Goal: Task Accomplishment & Management: Complete application form

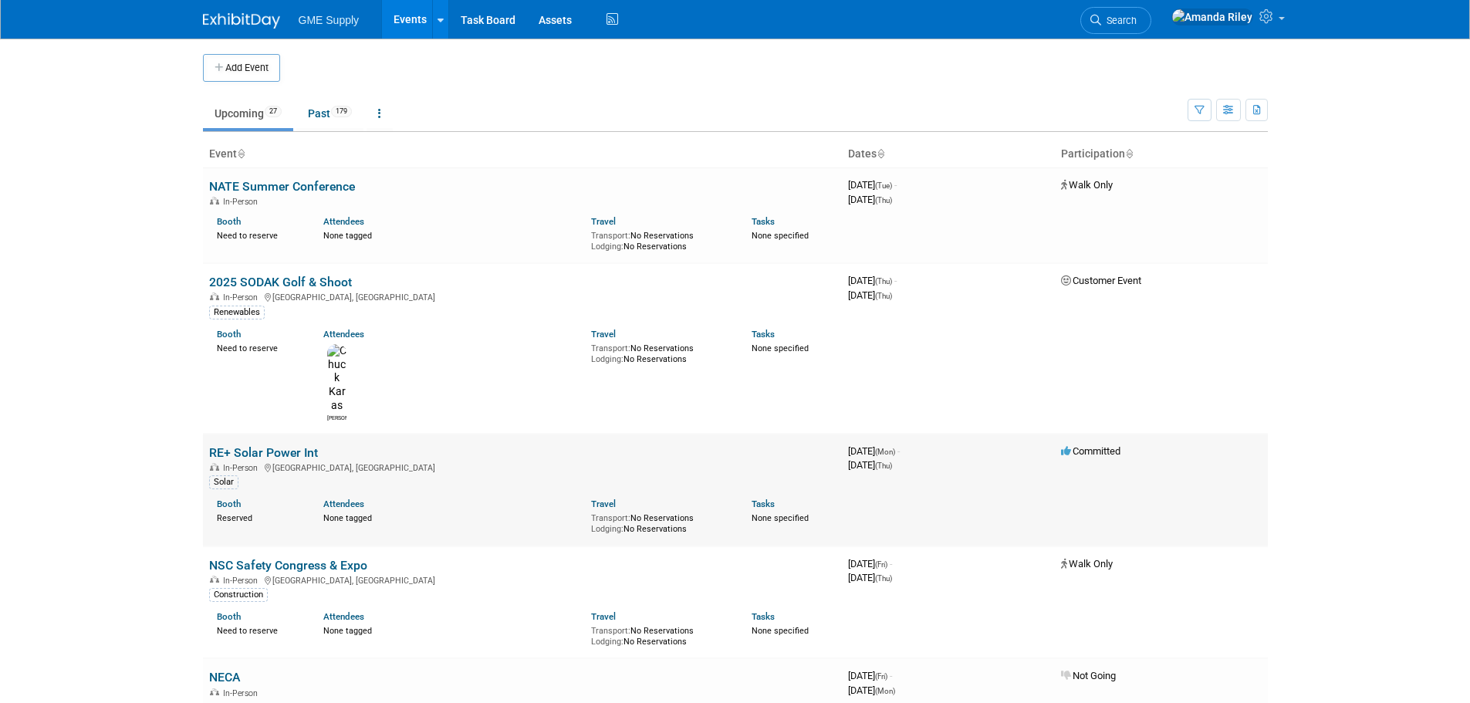
click at [276, 445] on link "RE+ Solar Power Int" at bounding box center [263, 452] width 109 height 15
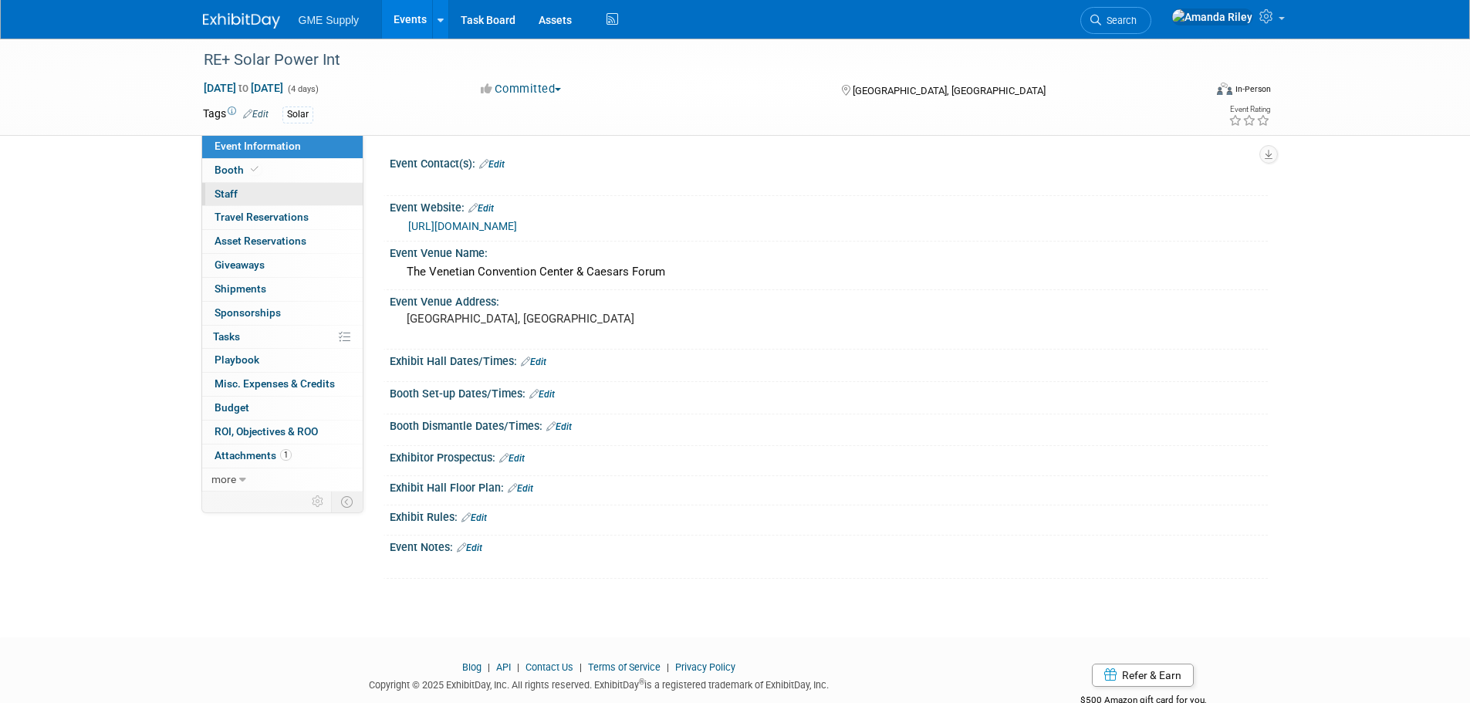
click at [262, 191] on link "0 Staff 0" at bounding box center [282, 194] width 160 height 23
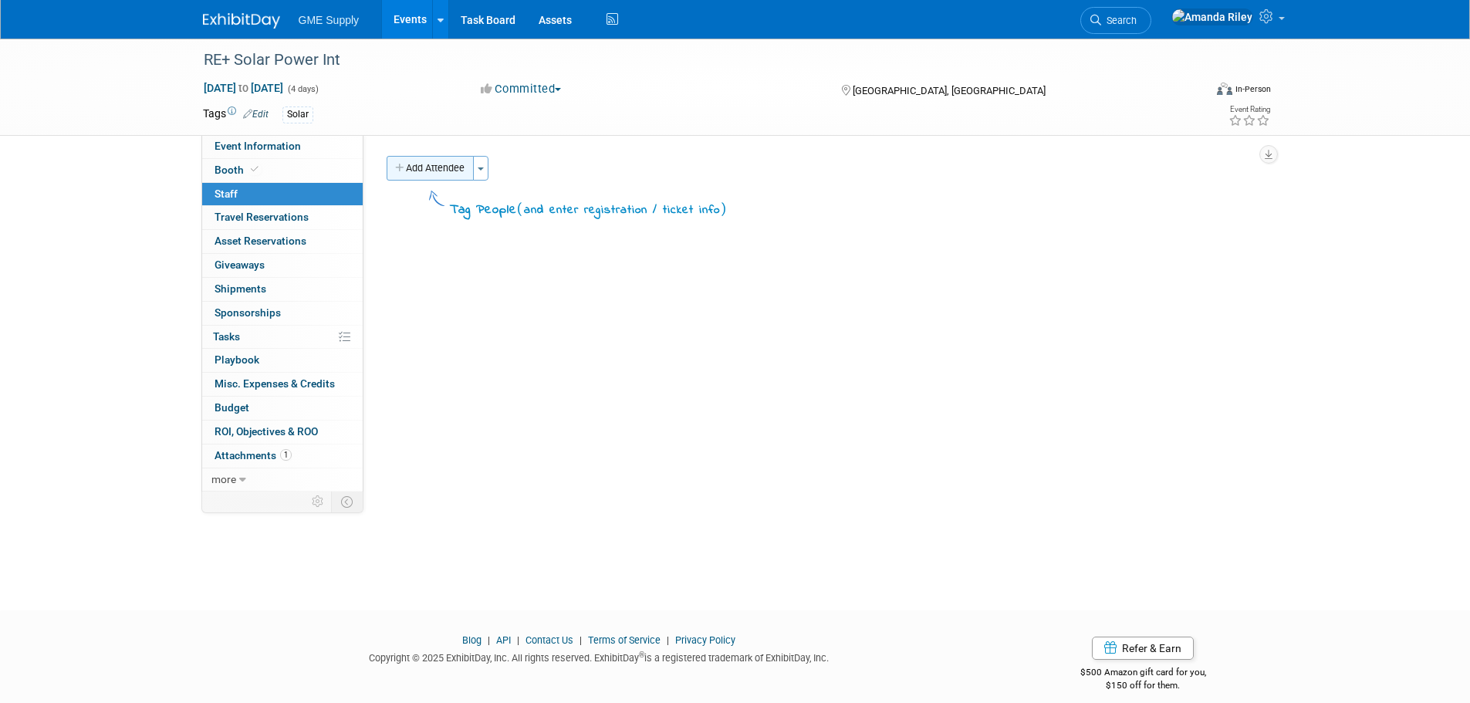
click at [437, 174] on button "Add Attendee" at bounding box center [430, 168] width 87 height 25
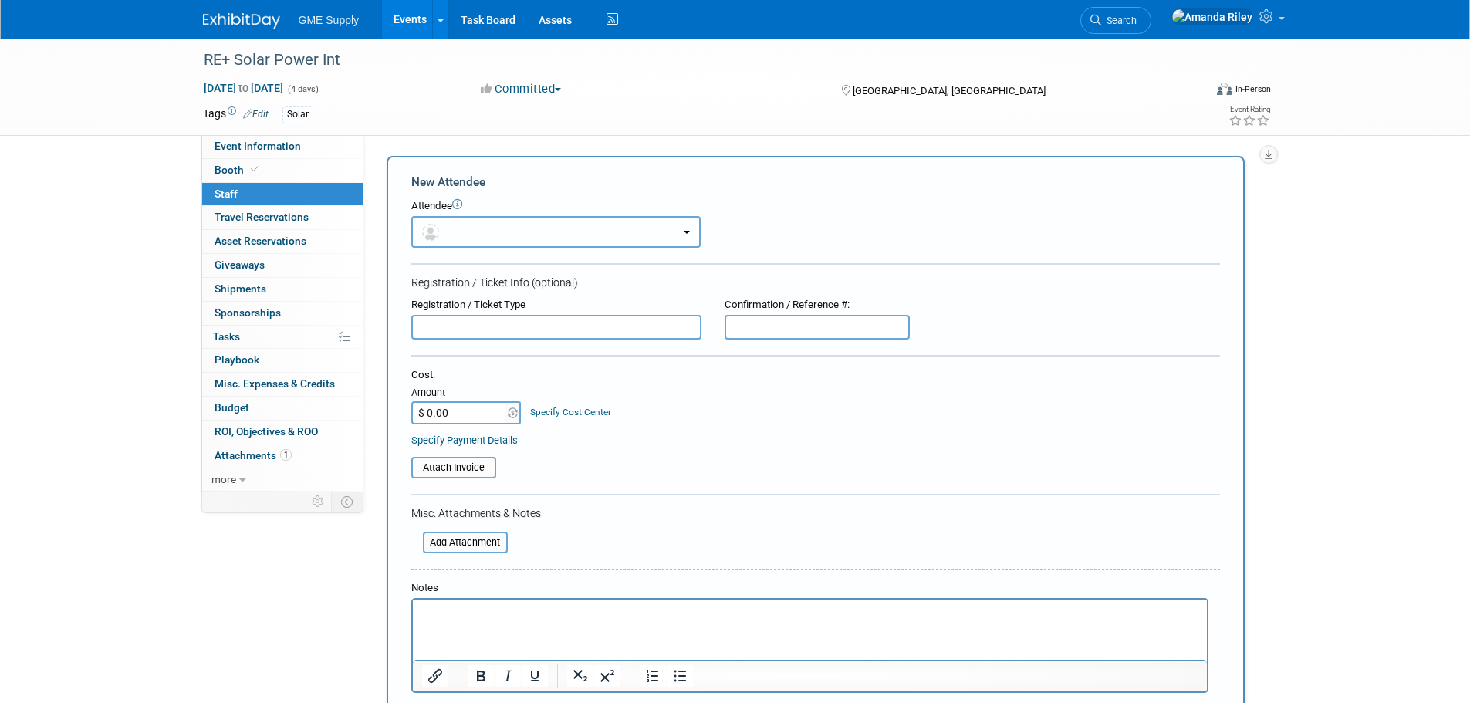
click at [475, 239] on button "button" at bounding box center [555, 232] width 289 height 32
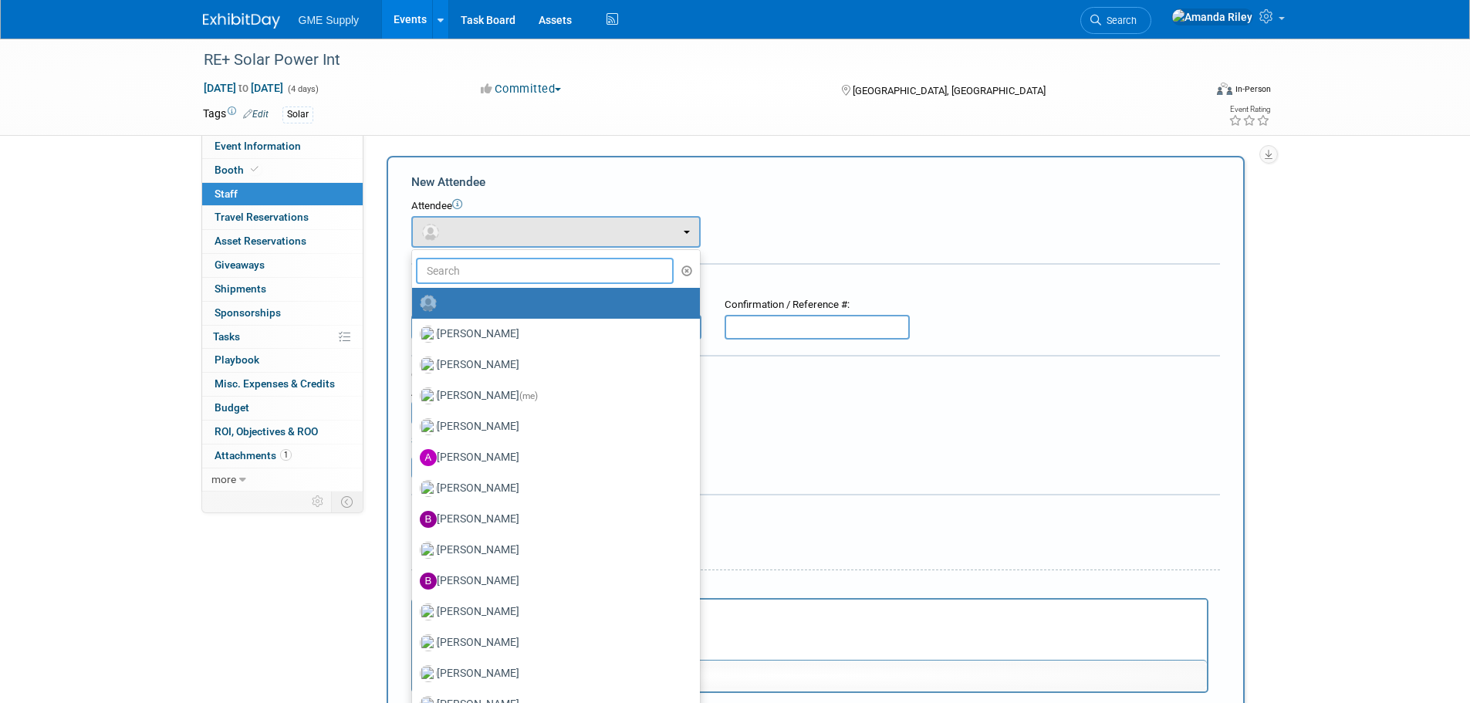
click at [488, 267] on input "text" at bounding box center [545, 271] width 258 height 26
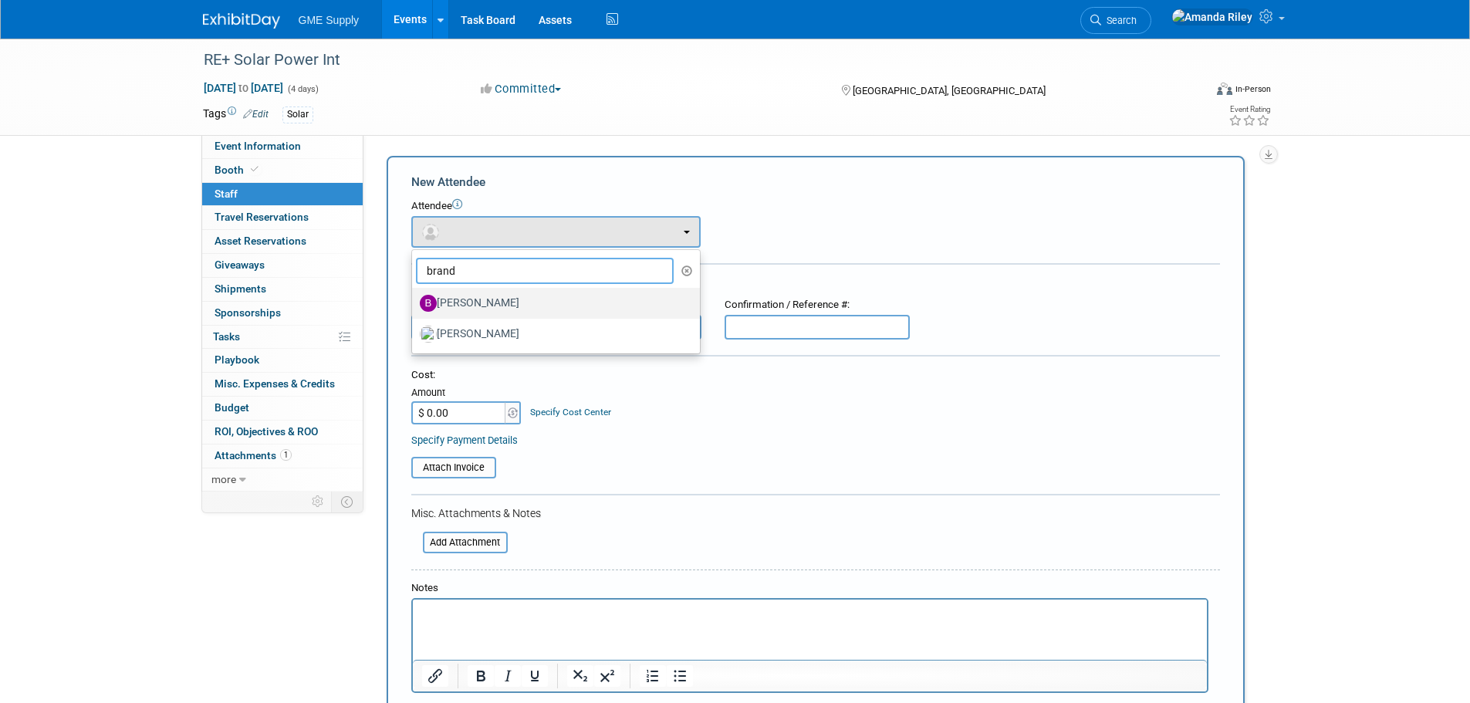
type input "brand"
click at [481, 305] on label "[PERSON_NAME]" at bounding box center [552, 303] width 265 height 25
click at [414, 305] on input "[PERSON_NAME]" at bounding box center [409, 301] width 10 height 10
select select "1370dfc6-5a79-441c-a3b7-8fd8285e67fb"
select select "4"
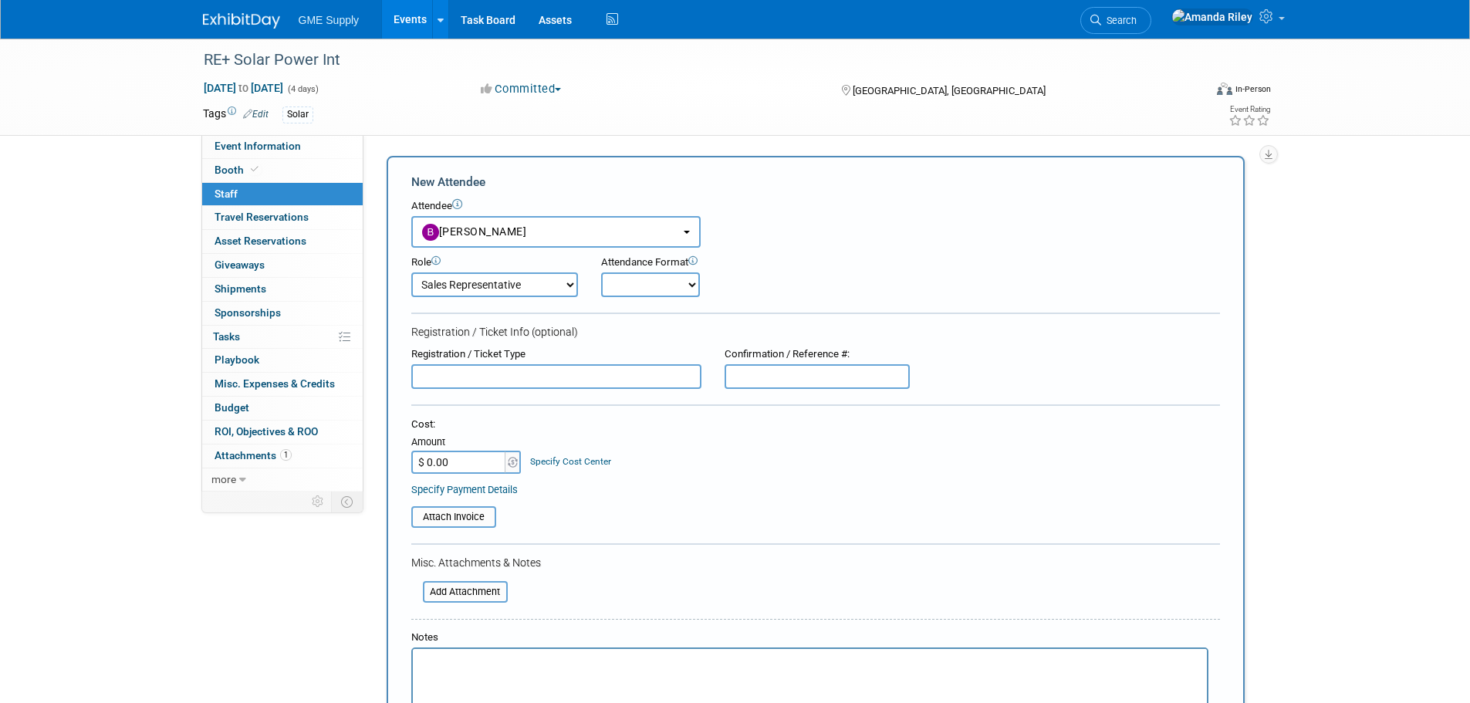
click at [639, 283] on select "Onsite Remote" at bounding box center [650, 284] width 99 height 25
select select "1"
click at [601, 272] on select "Onsite Remote" at bounding box center [650, 284] width 99 height 25
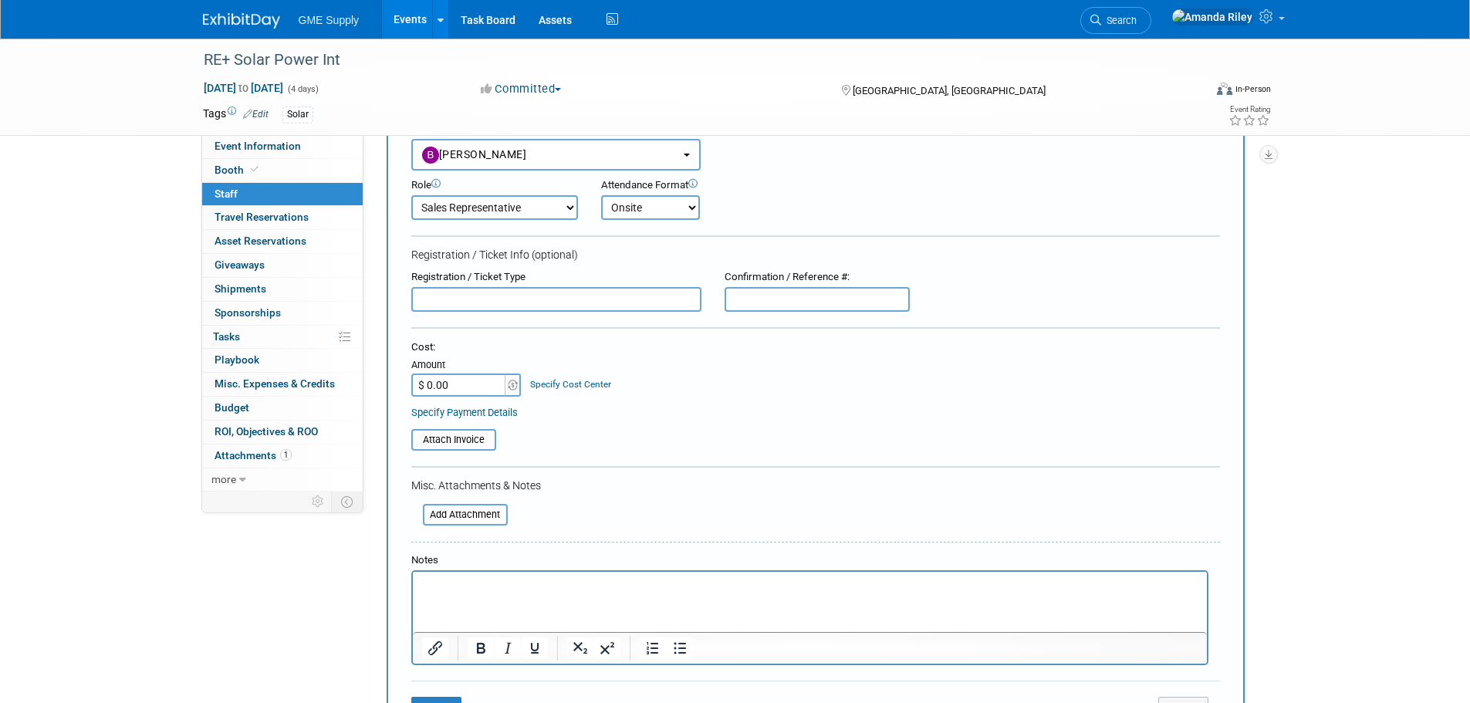
click at [577, 300] on input "text" at bounding box center [556, 299] width 290 height 25
click at [474, 302] on input "Expo Hall Only" at bounding box center [556, 299] width 290 height 25
click at [570, 305] on input "Expo Hall Only" at bounding box center [556, 299] width 290 height 25
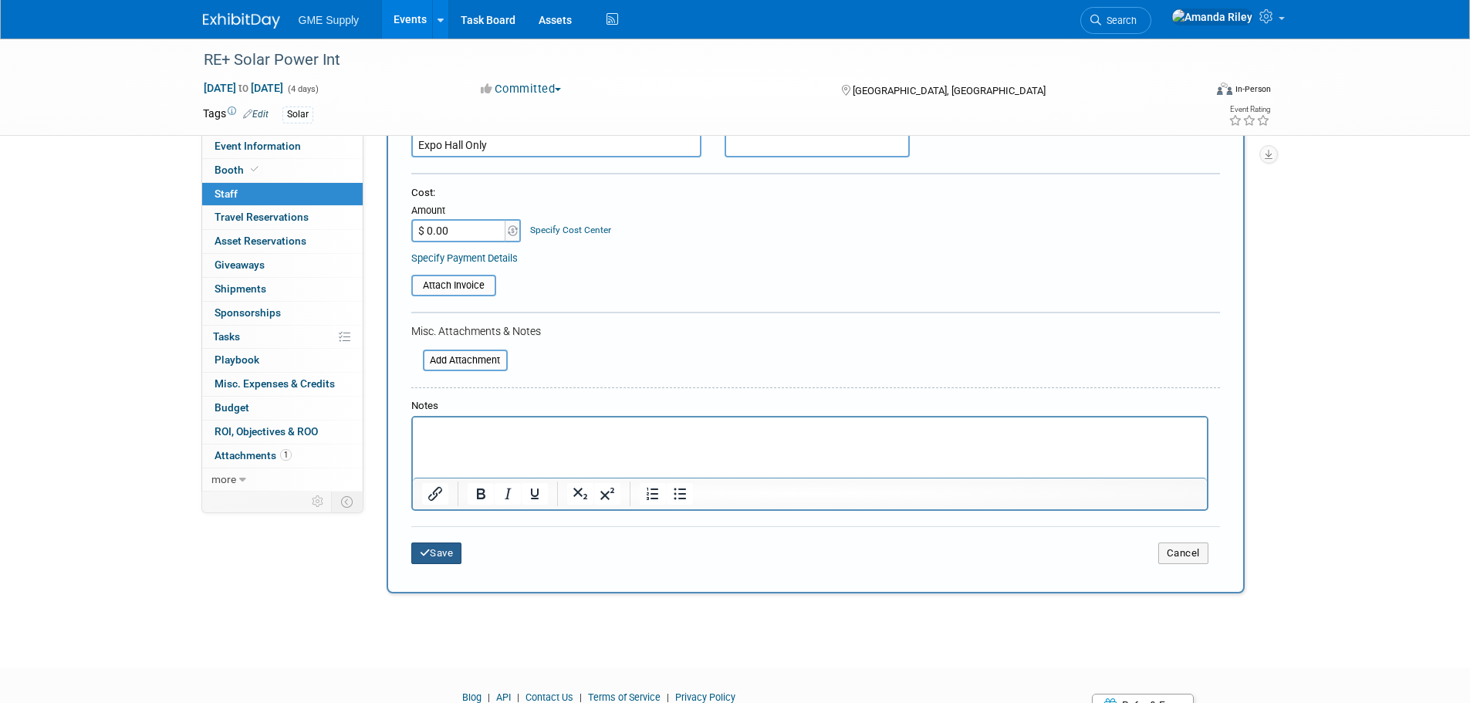
type input "Expo Hall Only"
drag, startPoint x: 447, startPoint y: 550, endPoint x: 500, endPoint y: 556, distance: 53.6
click at [446, 550] on button "Save" at bounding box center [436, 553] width 51 height 22
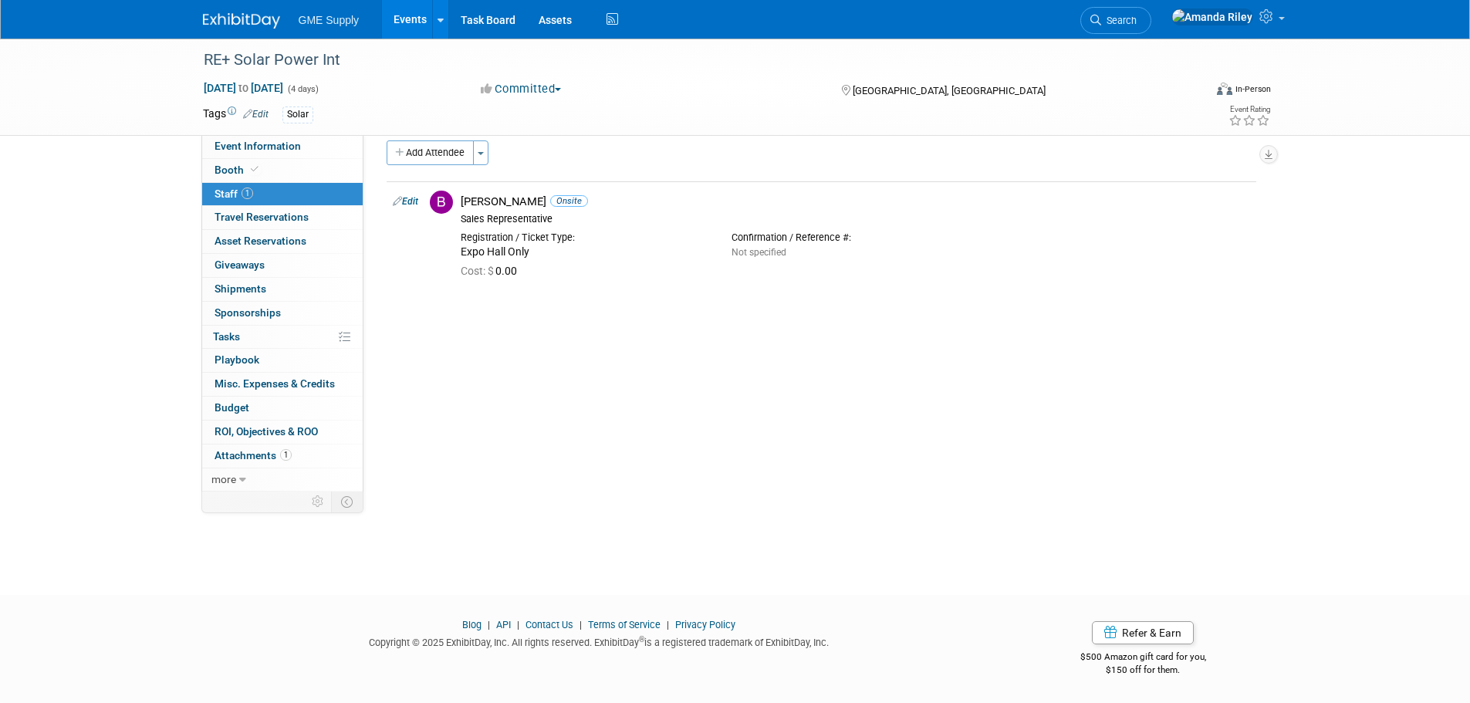
click at [446, 151] on button "Add Attendee" at bounding box center [430, 152] width 87 height 25
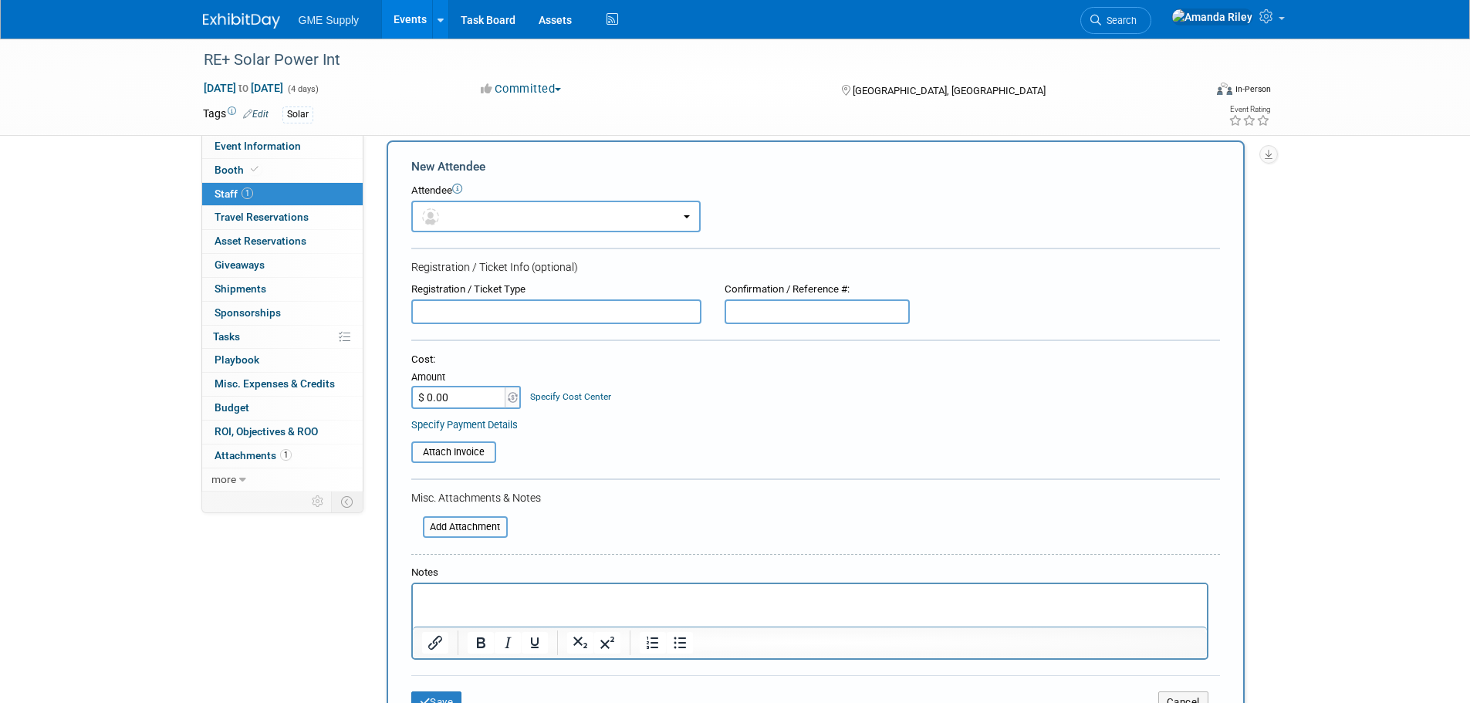
scroll to position [0, 0]
click at [467, 201] on button "button" at bounding box center [555, 217] width 289 height 32
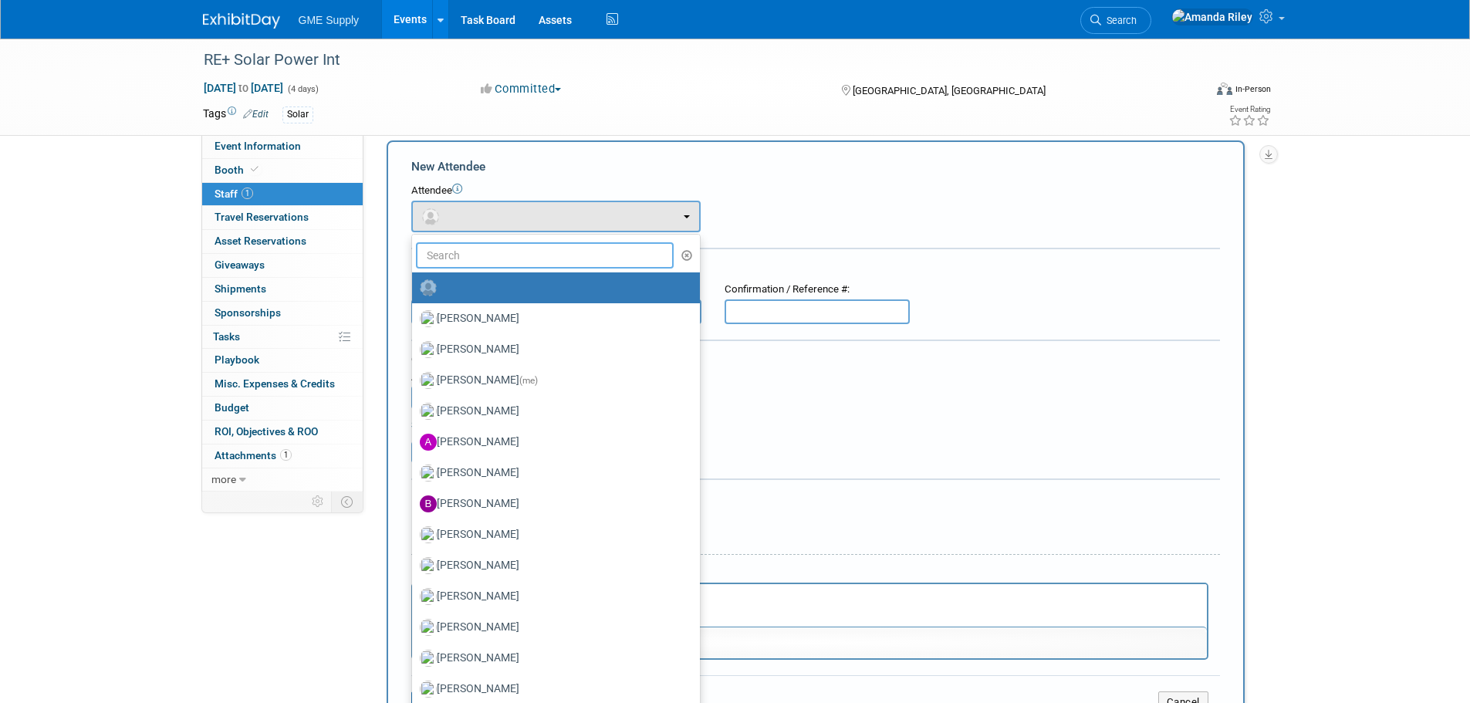
click at [474, 252] on input "text" at bounding box center [545, 255] width 258 height 26
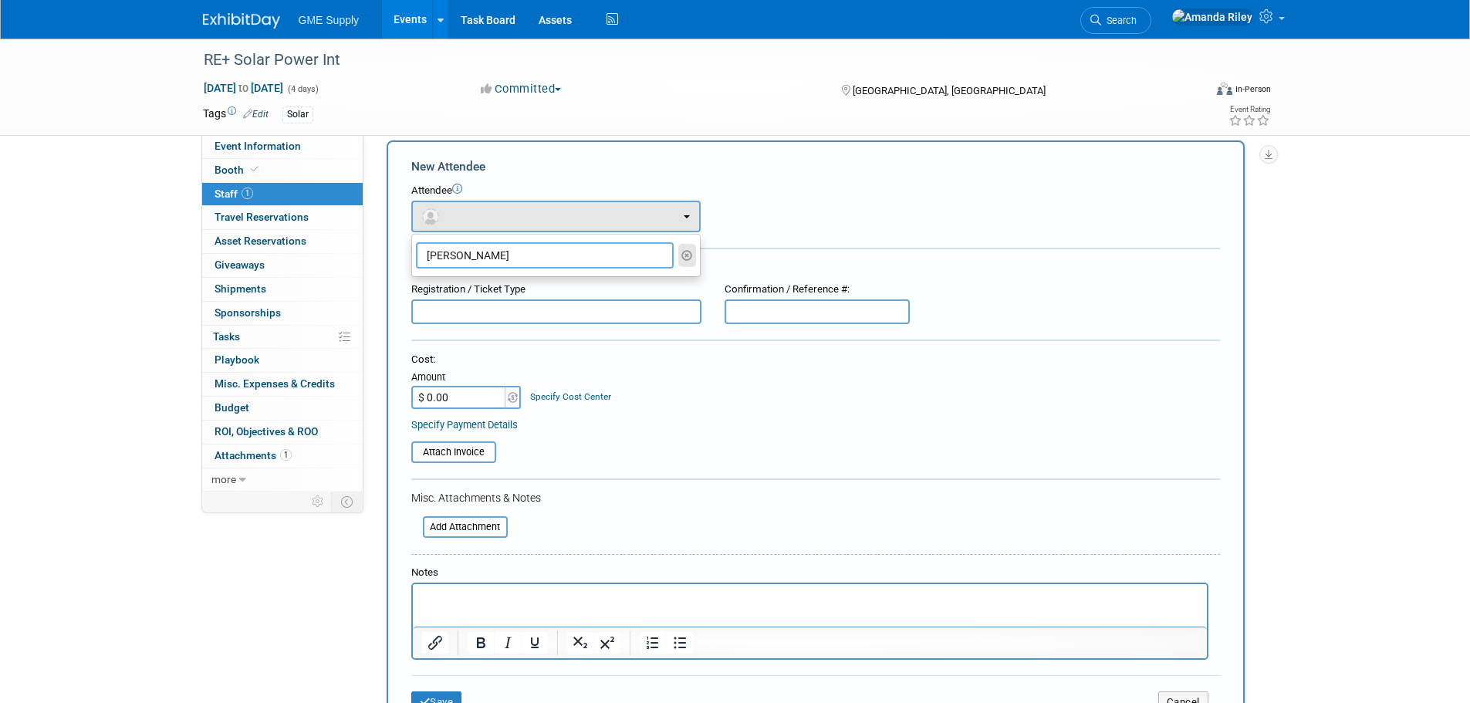
type input "[PERSON_NAME]"
click at [687, 254] on icon "button" at bounding box center [687, 255] width 12 height 11
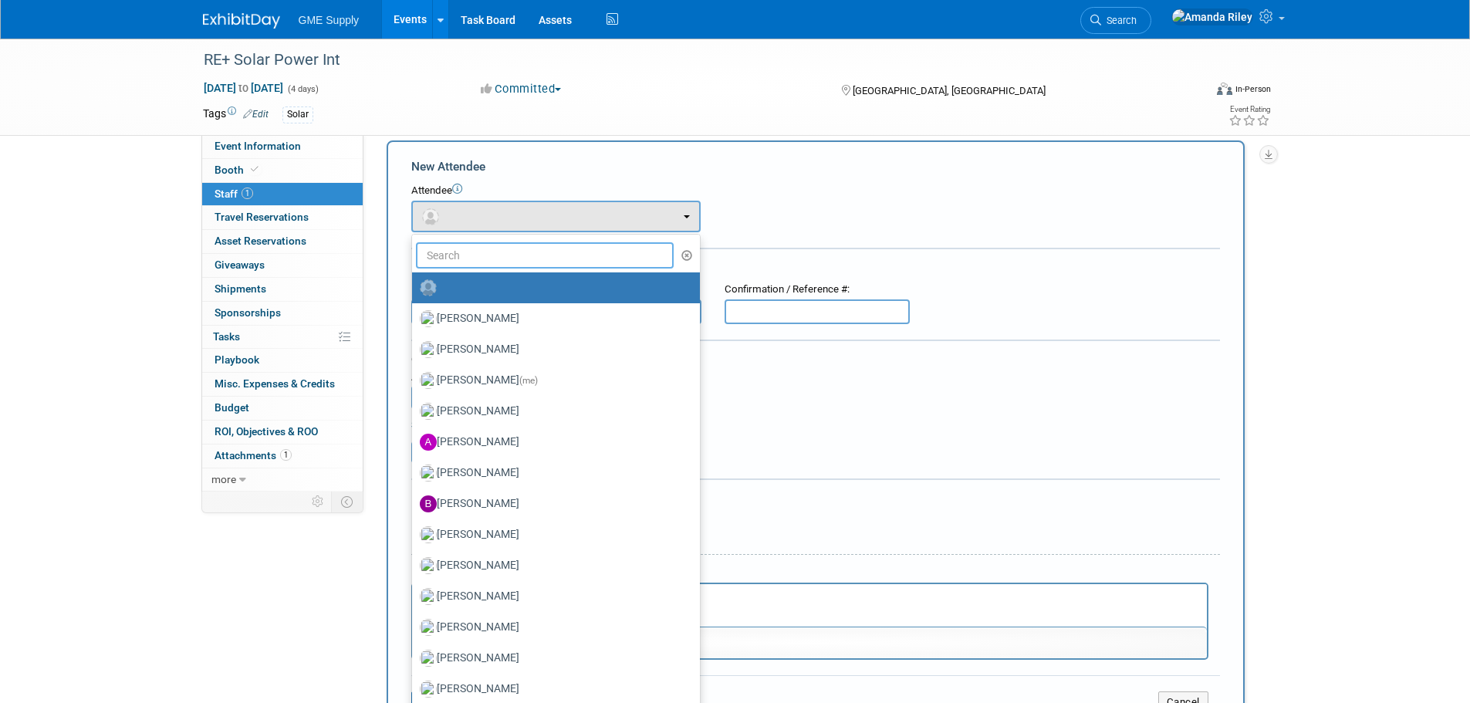
click at [451, 265] on input "text" at bounding box center [545, 255] width 258 height 26
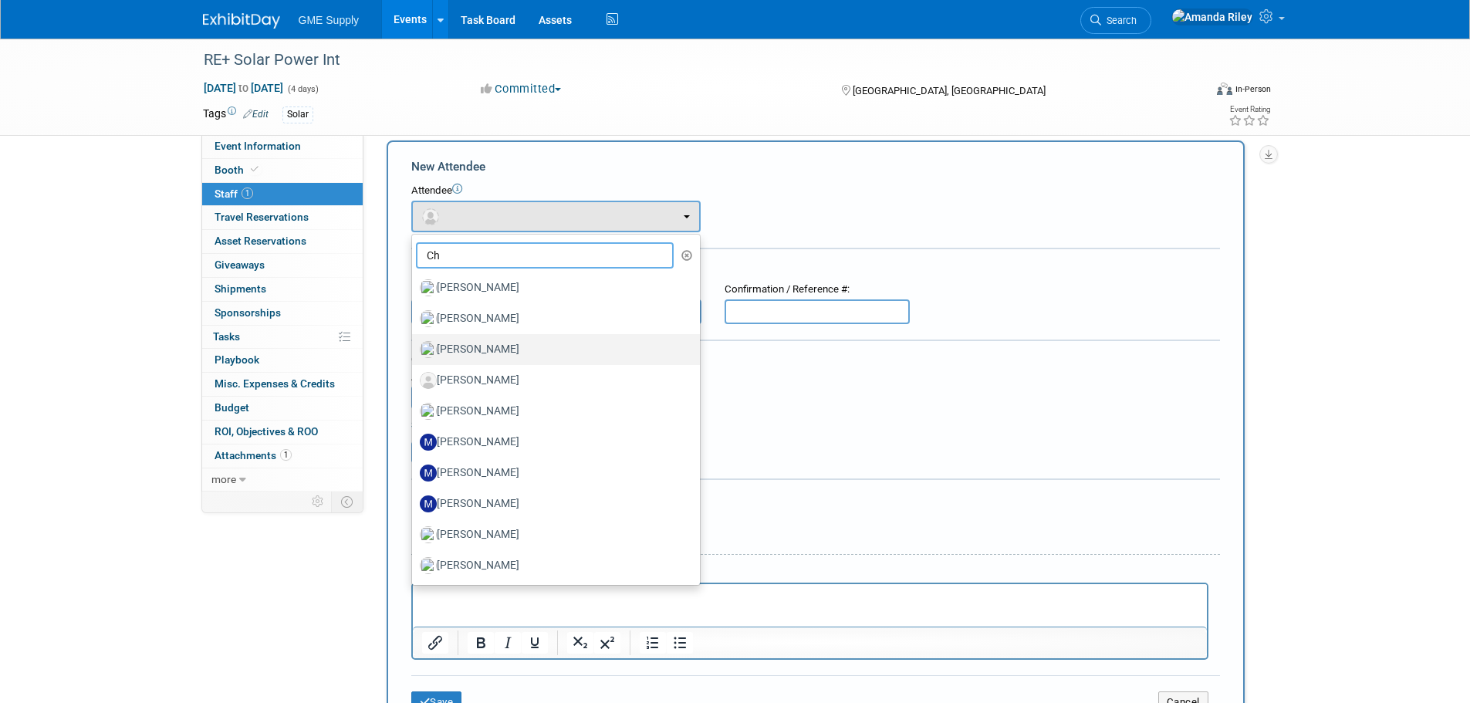
type input "Ch"
click at [489, 350] on label "[PERSON_NAME]" at bounding box center [552, 349] width 265 height 25
click at [414, 350] on input "[PERSON_NAME]" at bounding box center [409, 348] width 10 height 10
select select "c27e9cab-a367-439c-8622-7ea4d10f4759"
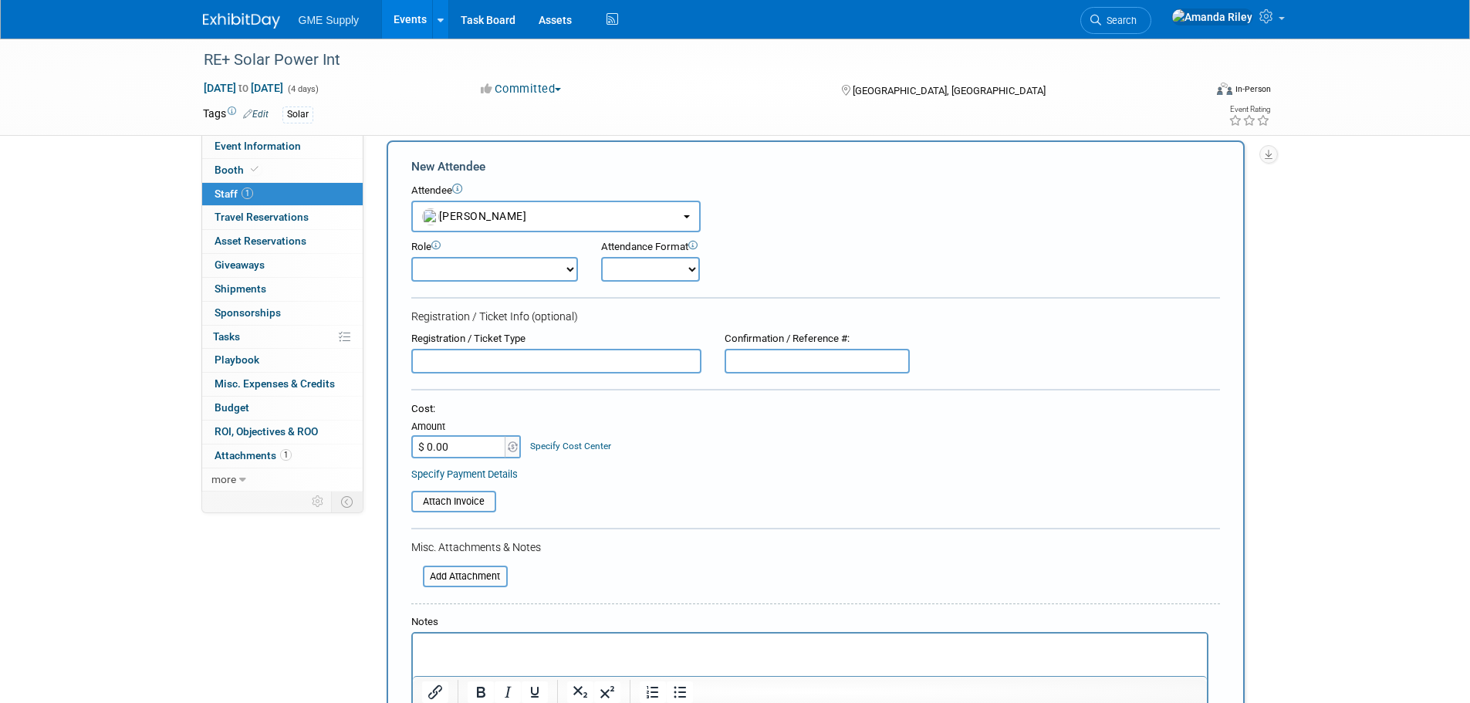
click at [534, 274] on select "Demonstrator Host Marketing Planner Presenter Product Lead Sales Representative" at bounding box center [494, 269] width 167 height 25
select select "2"
click at [411, 257] on select "Demonstrator Host Marketing Planner Presenter Product Lead Sales Representative" at bounding box center [494, 269] width 167 height 25
click at [658, 262] on select "Onsite Remote" at bounding box center [650, 269] width 99 height 25
select select "1"
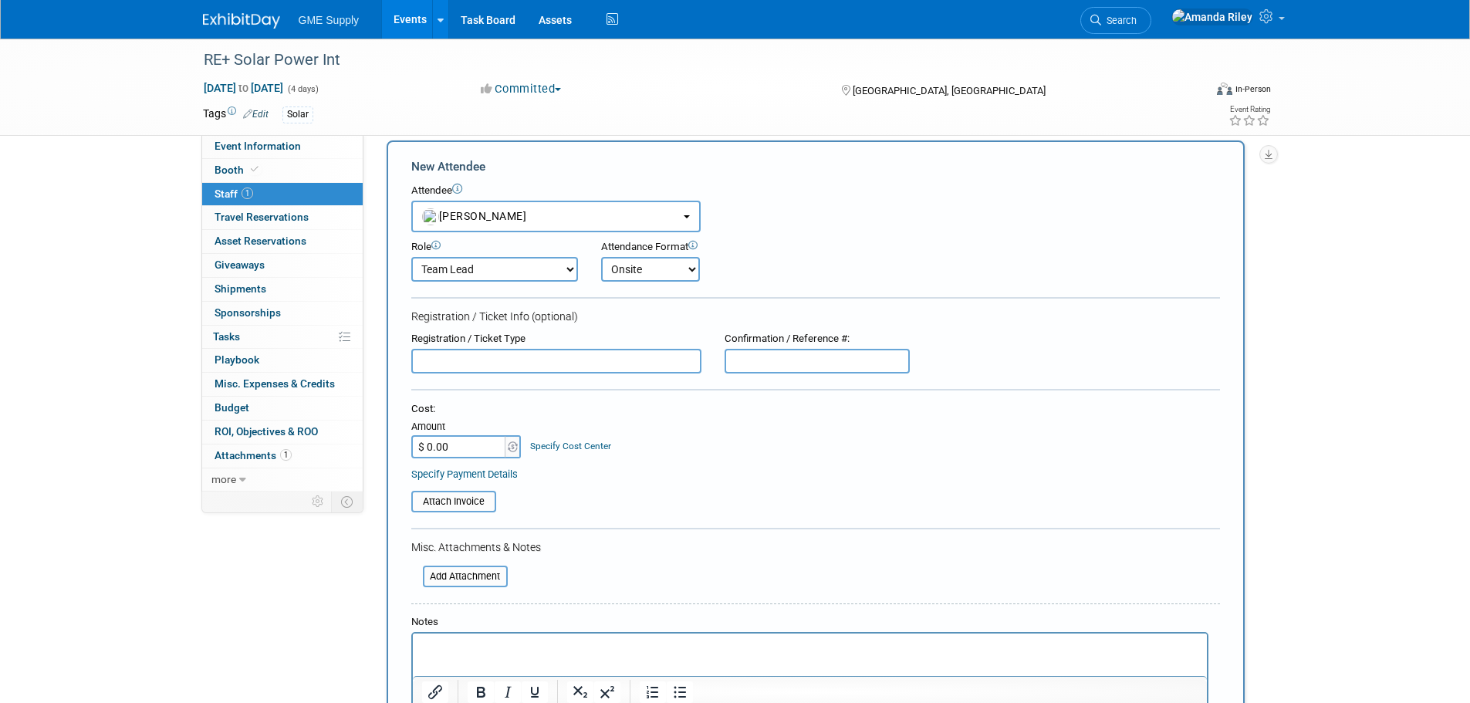
click at [601, 257] on select "Onsite Remote" at bounding box center [650, 269] width 99 height 25
click at [638, 367] on input "text" at bounding box center [556, 361] width 290 height 25
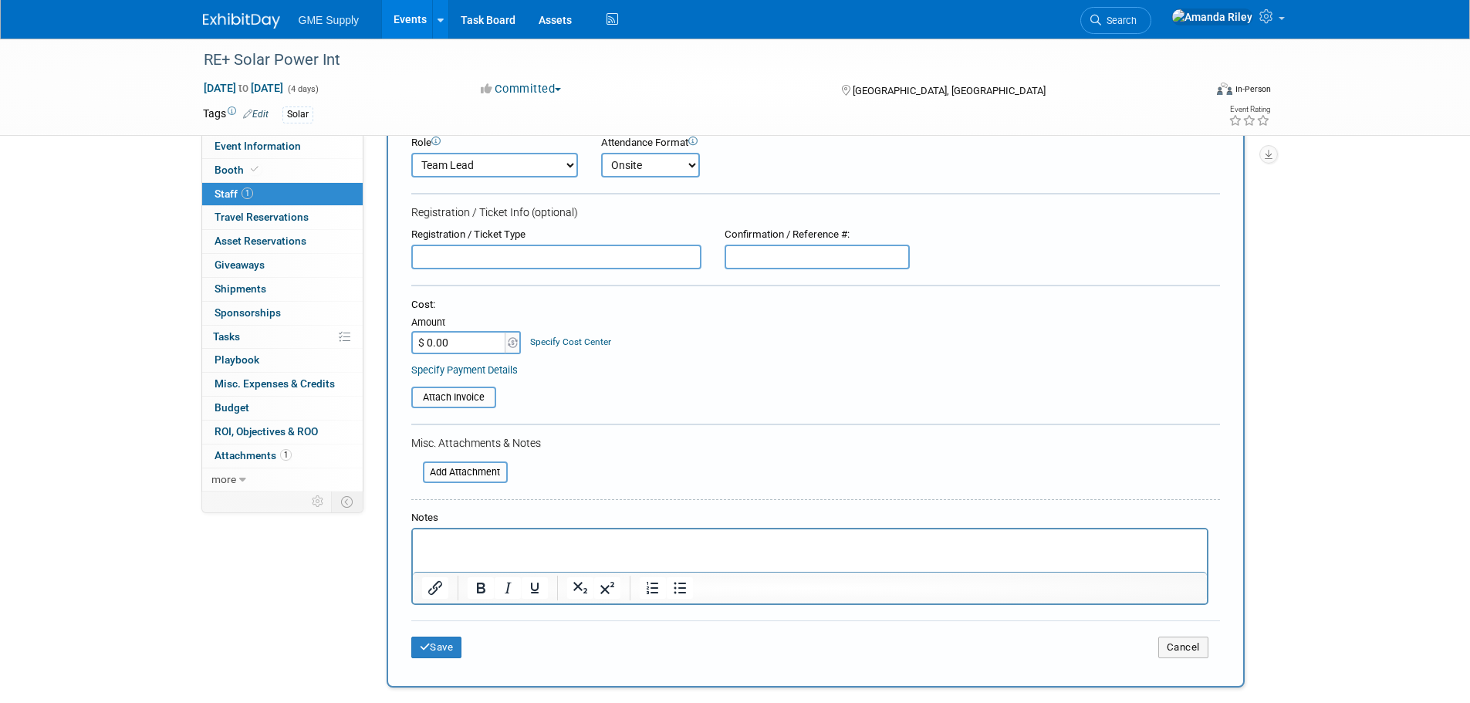
scroll to position [93, 0]
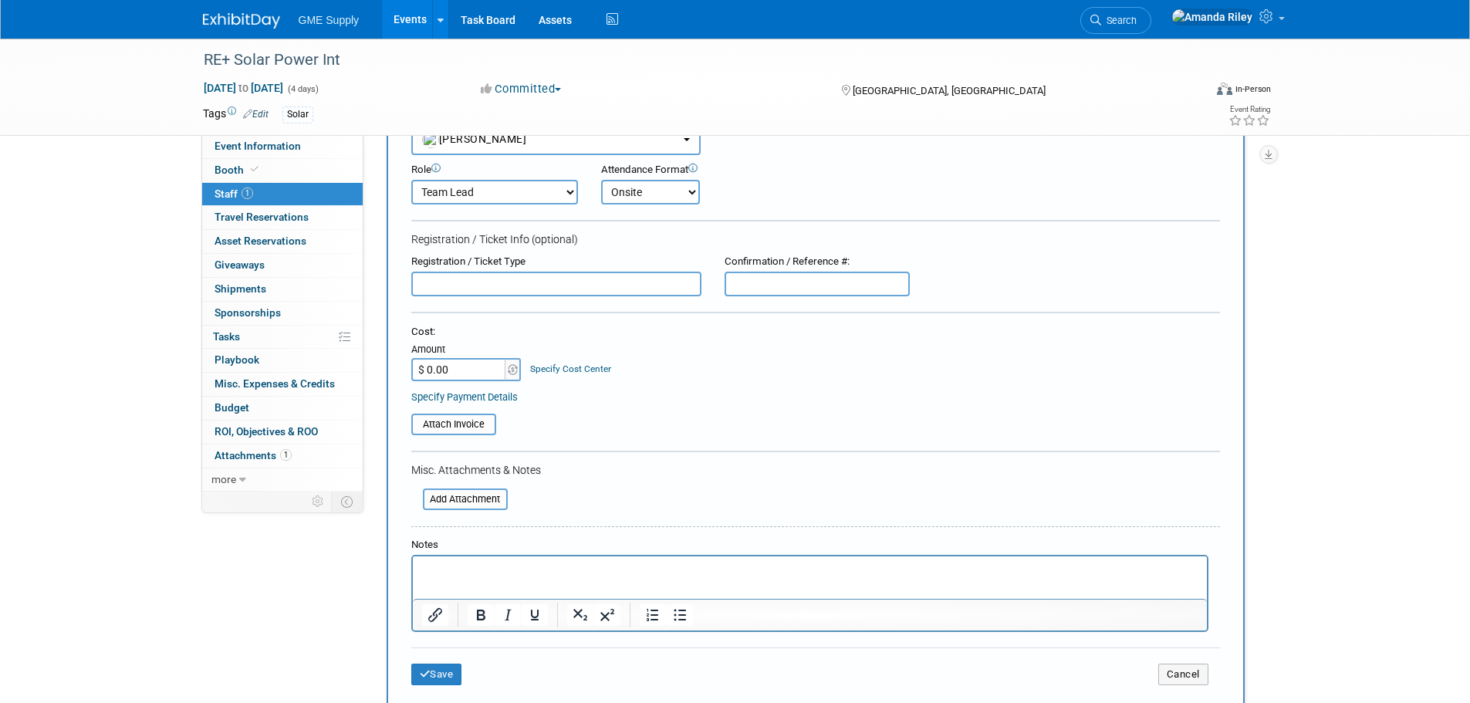
paste input "Expo Hall Only"
type input "Expo Hall Only"
click at [438, 680] on button "Save" at bounding box center [436, 674] width 51 height 22
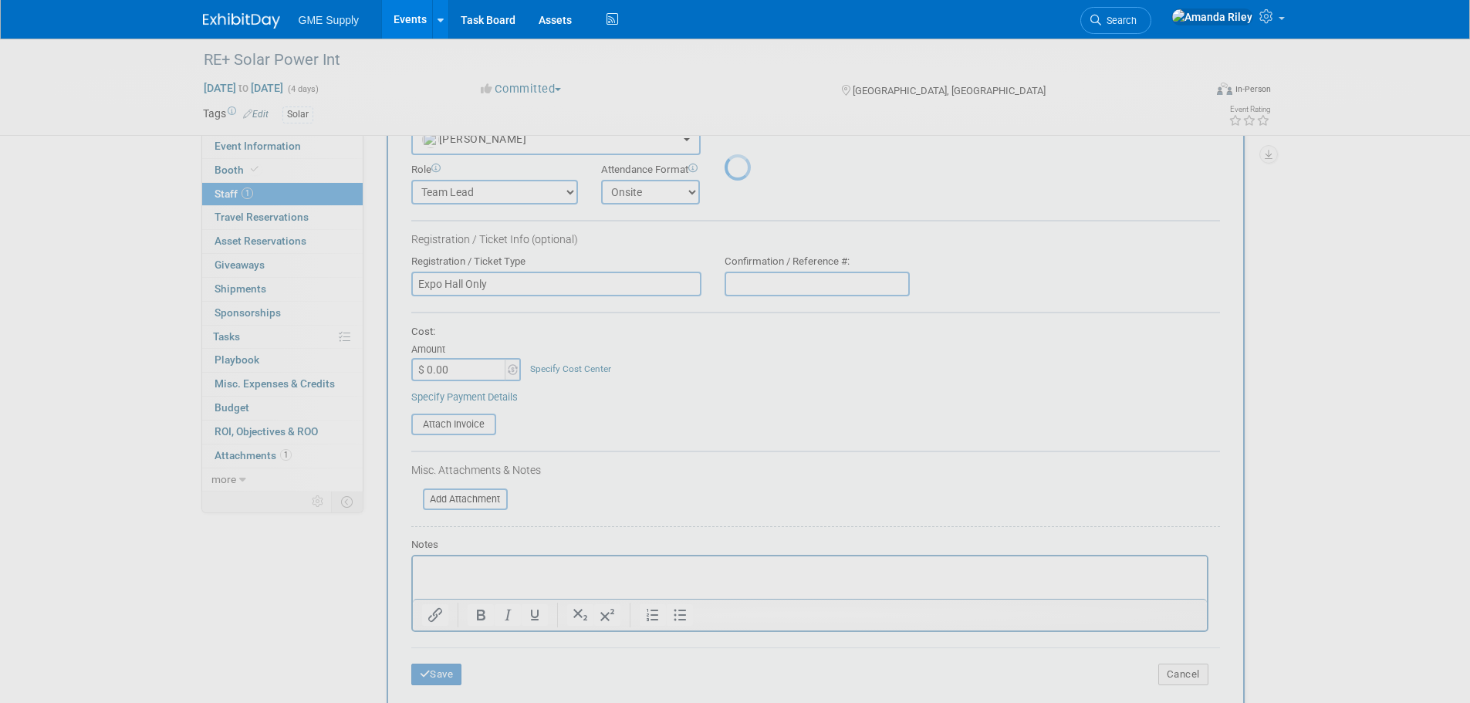
scroll to position [15, 0]
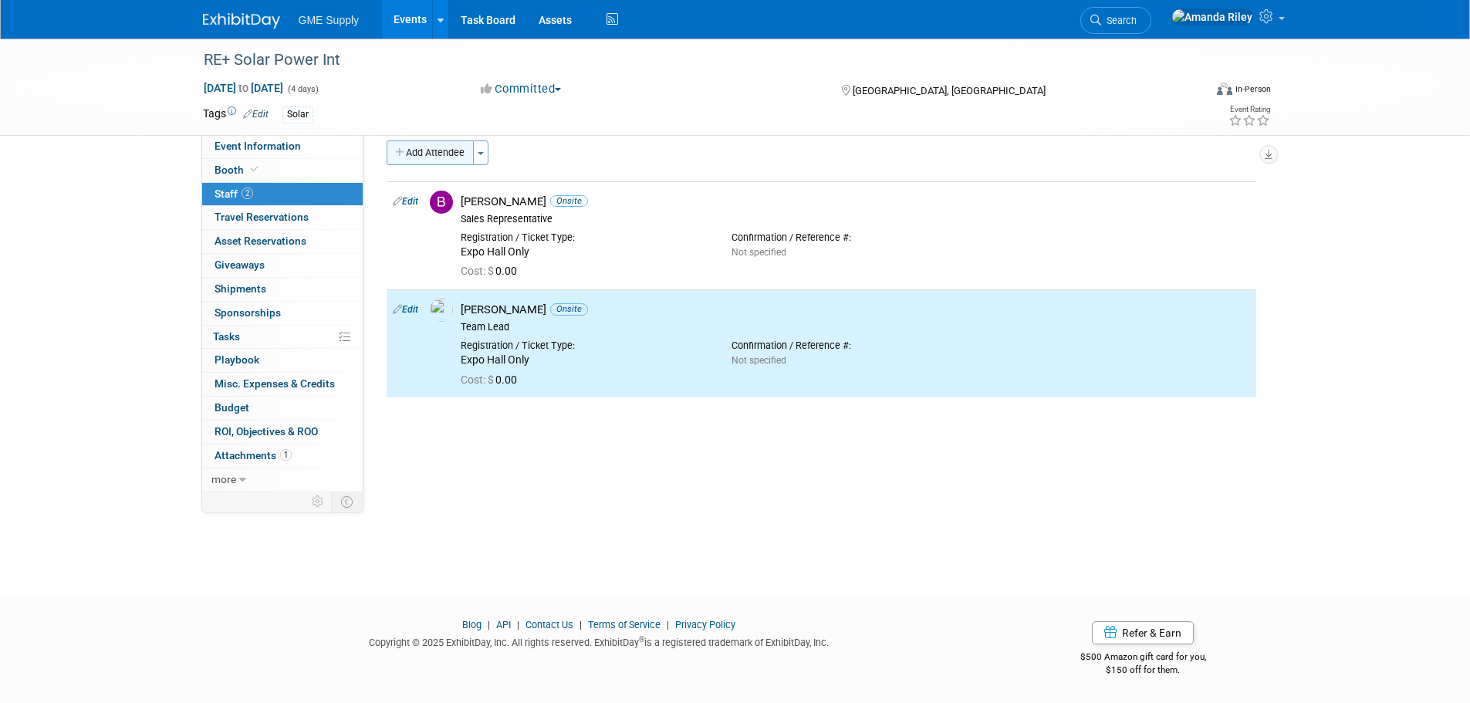
click at [447, 152] on button "Add Attendee" at bounding box center [430, 152] width 87 height 25
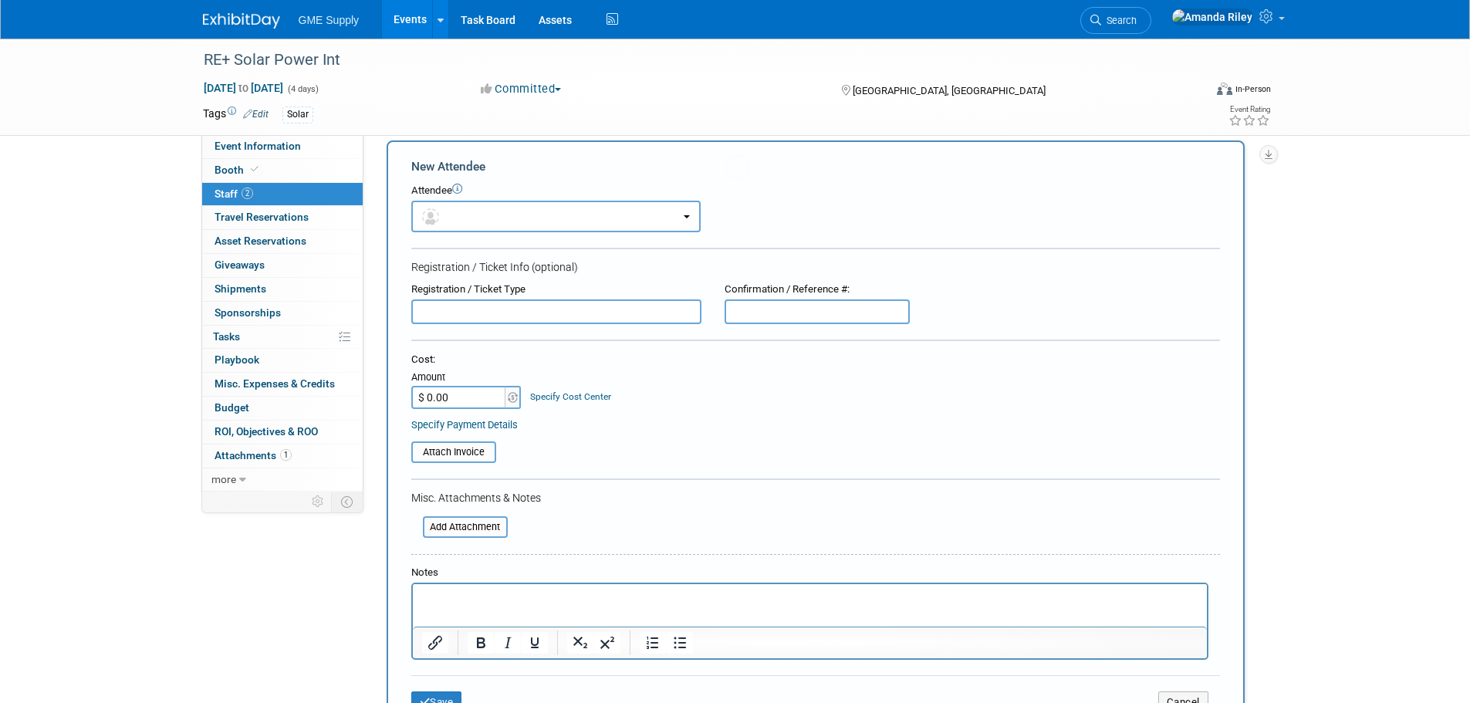
scroll to position [0, 0]
click at [464, 219] on button "button" at bounding box center [555, 217] width 289 height 32
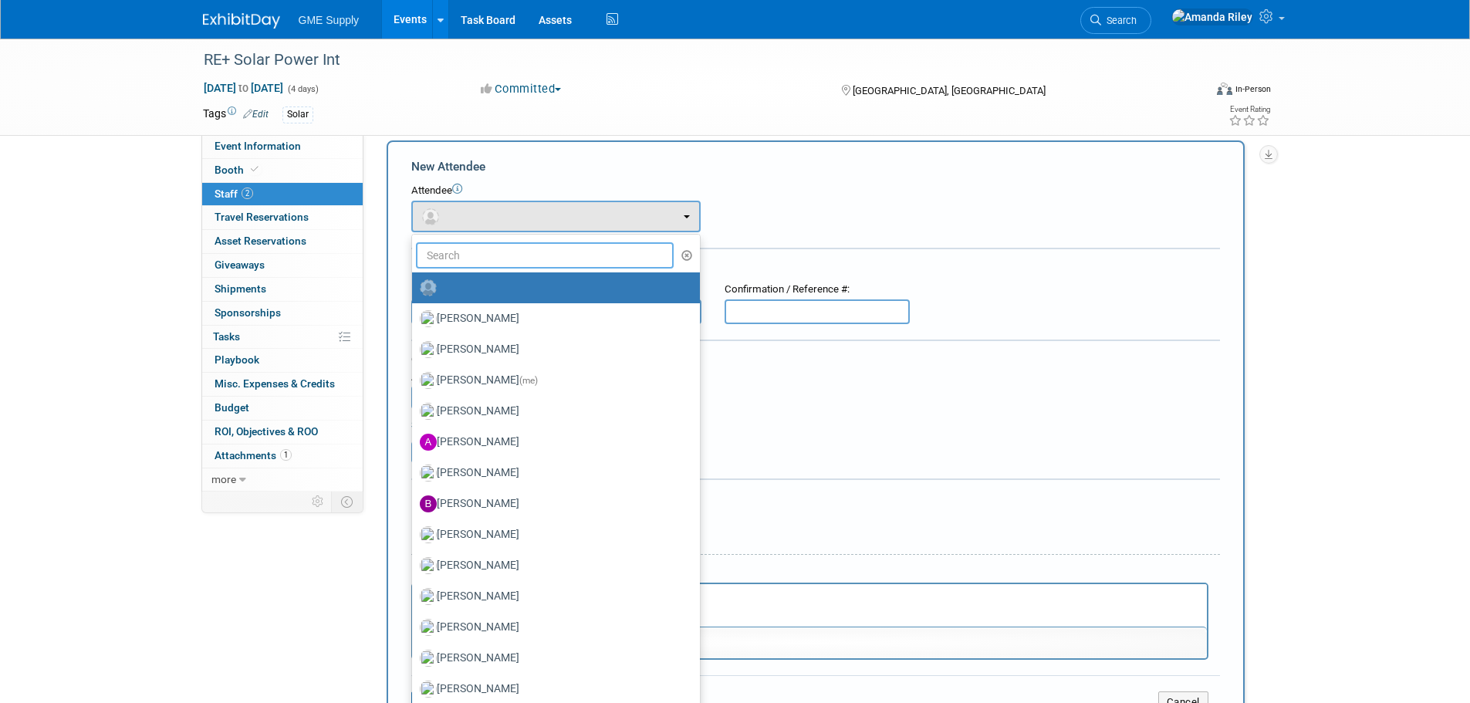
click at [464, 252] on input "text" at bounding box center [545, 255] width 258 height 26
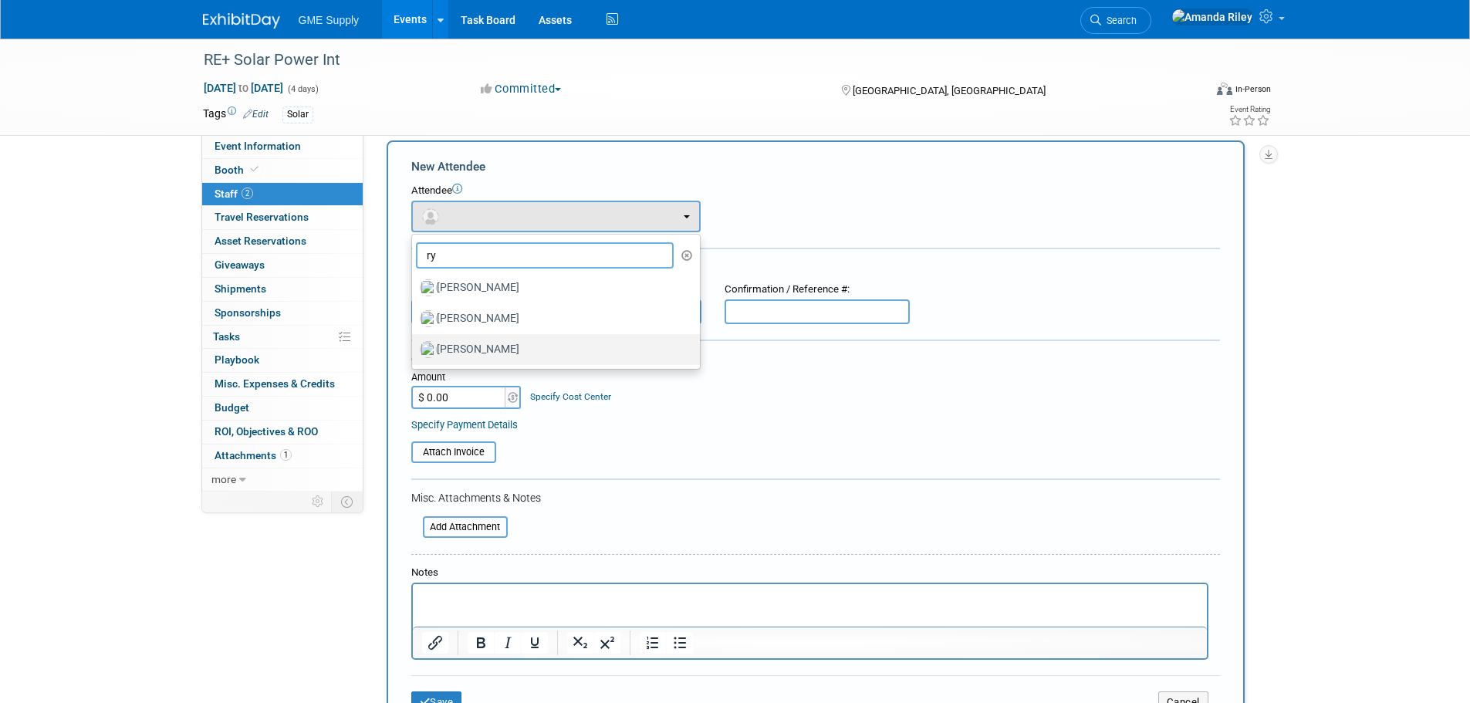
type input "ry"
click at [476, 352] on label "[PERSON_NAME]" at bounding box center [552, 349] width 265 height 25
click at [414, 352] on input "[PERSON_NAME]" at bounding box center [409, 348] width 10 height 10
select select "79f6d7b1-c667-430a-9487-97cf10228c76"
select select "2"
